Goal: Information Seeking & Learning: Learn about a topic

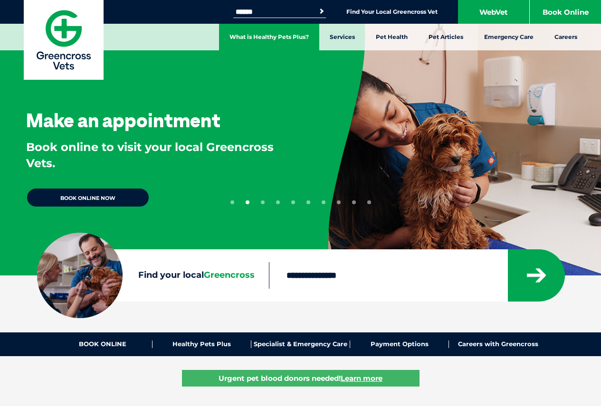
click at [269, 42] on link "What is Healthy Pets Plus?" at bounding box center [269, 37] width 100 height 27
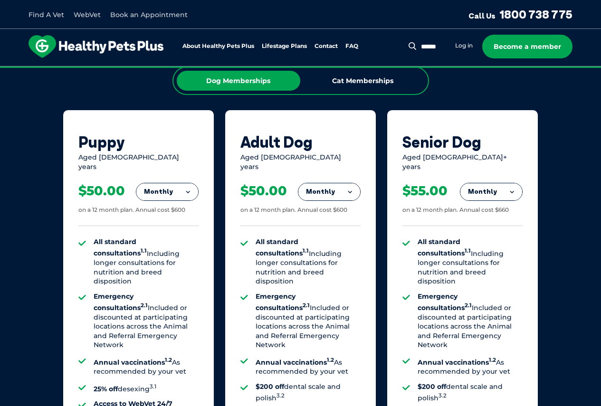
scroll to position [618, 0]
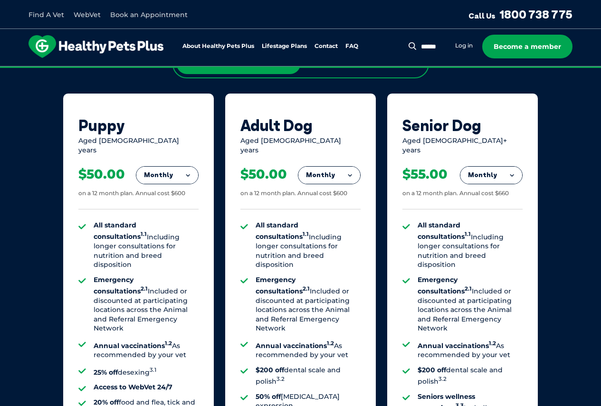
drag, startPoint x: 181, startPoint y: 160, endPoint x: 190, endPoint y: 168, distance: 12.5
click at [181, 167] on button "Monthly" at bounding box center [167, 175] width 62 height 17
click at [161, 233] on li "Yearly" at bounding box center [167, 240] width 62 height 22
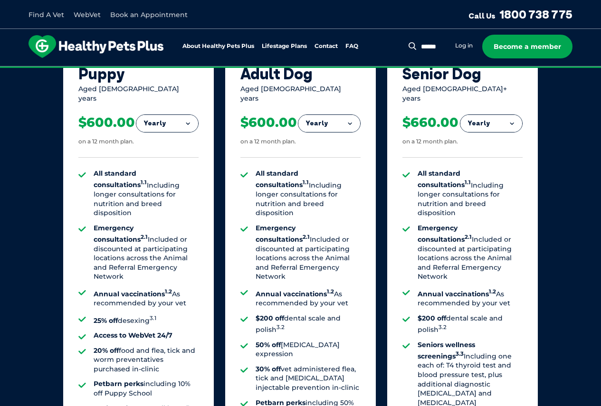
scroll to position [665, 0]
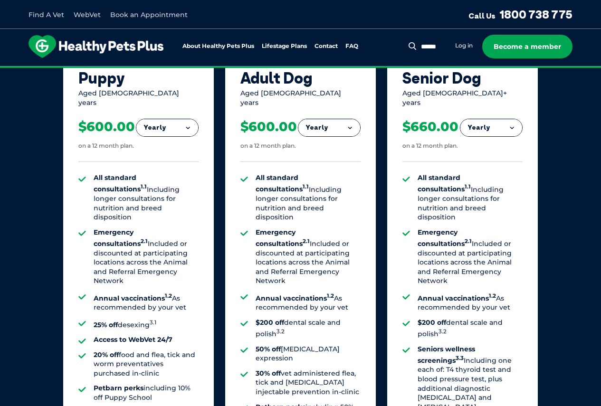
click at [178, 120] on button "Yearly" at bounding box center [167, 127] width 62 height 17
click at [169, 165] on li "Monthly" at bounding box center [167, 170] width 62 height 22
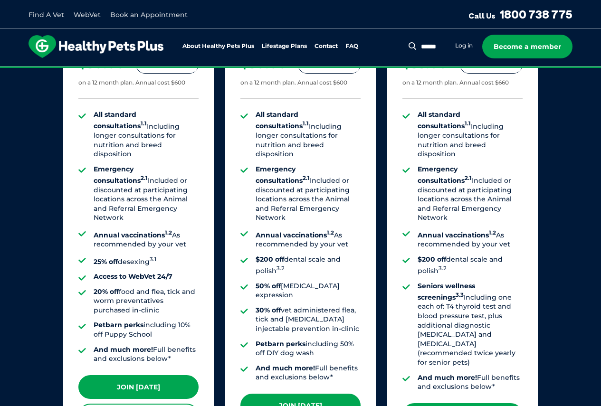
scroll to position [713, 0]
